Goal: Book appointment/travel/reservation

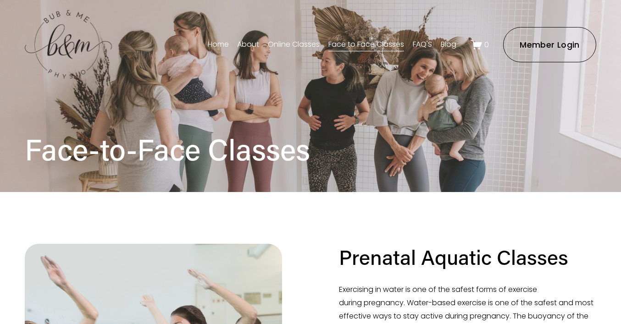
click at [321, 83] on div "Skip to Content Open Menu Close Menu" at bounding box center [310, 45] width 621 height 90
click at [182, 103] on div "Face-to-Face Classes" at bounding box center [310, 141] width 621 height 102
click at [355, 45] on link "Face to Face Classes" at bounding box center [366, 45] width 76 height 15
click at [73, 34] on img at bounding box center [68, 44] width 87 height 71
